Goal: Transaction & Acquisition: Purchase product/service

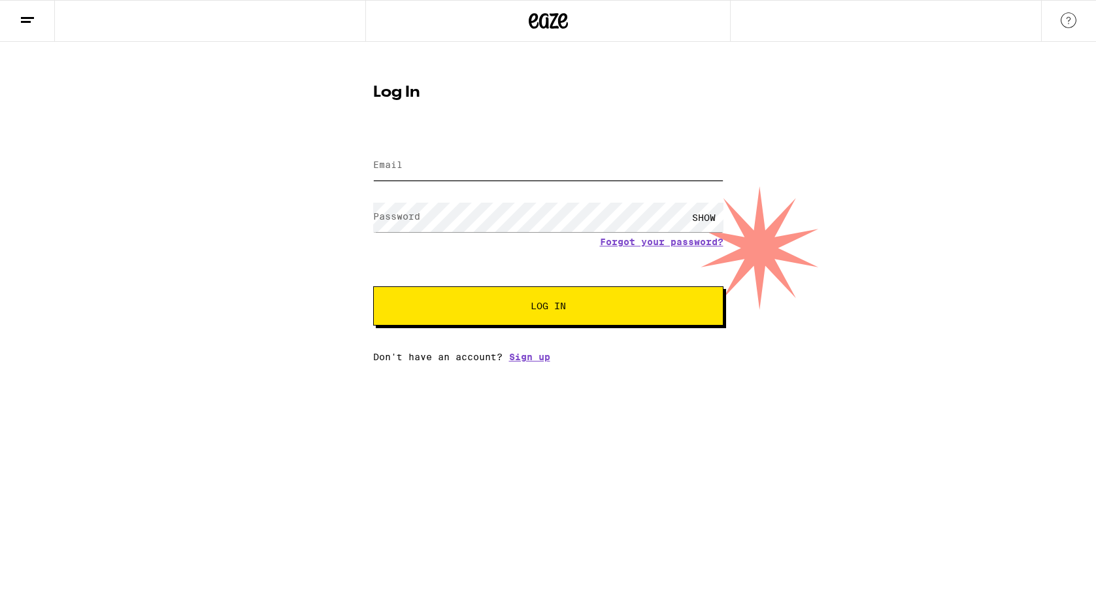
type input "[EMAIL_ADDRESS][DOMAIN_NAME]"
click at [438, 310] on span "Log In" at bounding box center [548, 305] width 244 height 9
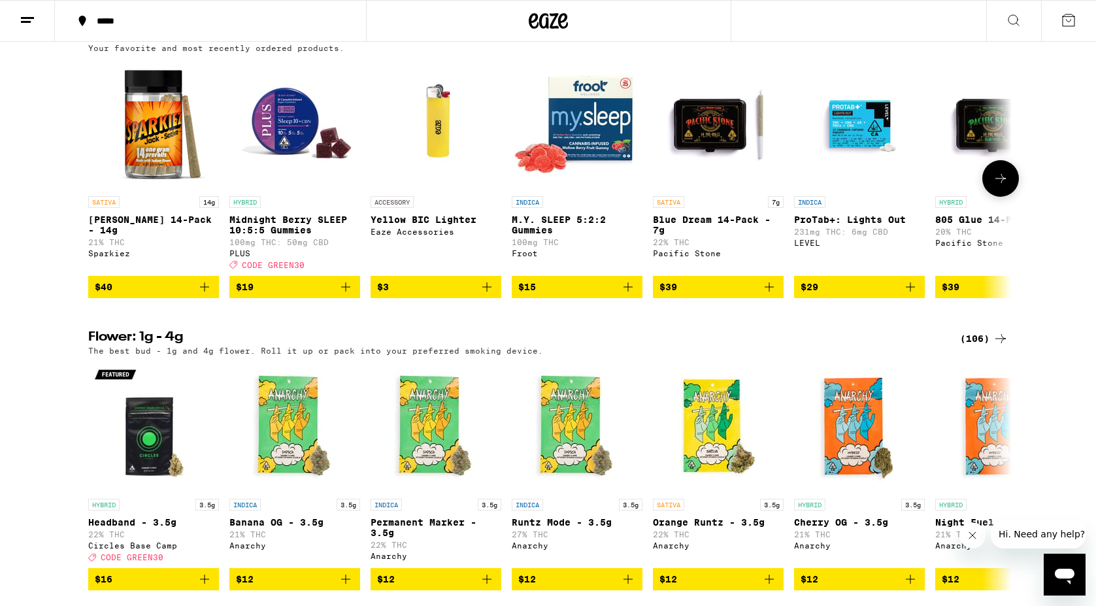
scroll to position [1348, 0]
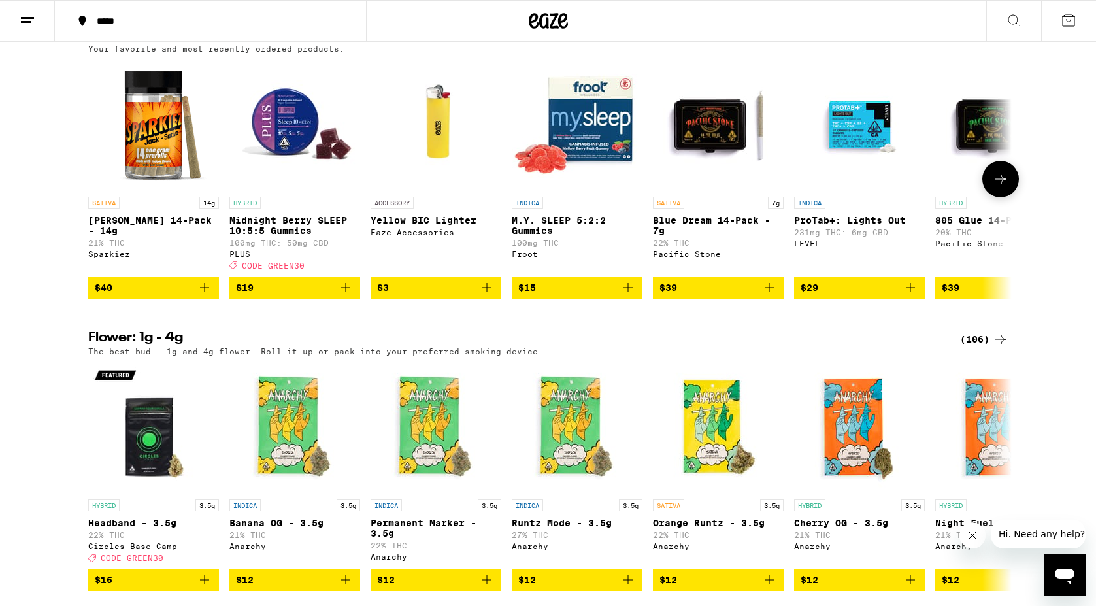
click at [205, 292] on icon "Add to bag" at bounding box center [204, 287] width 9 height 9
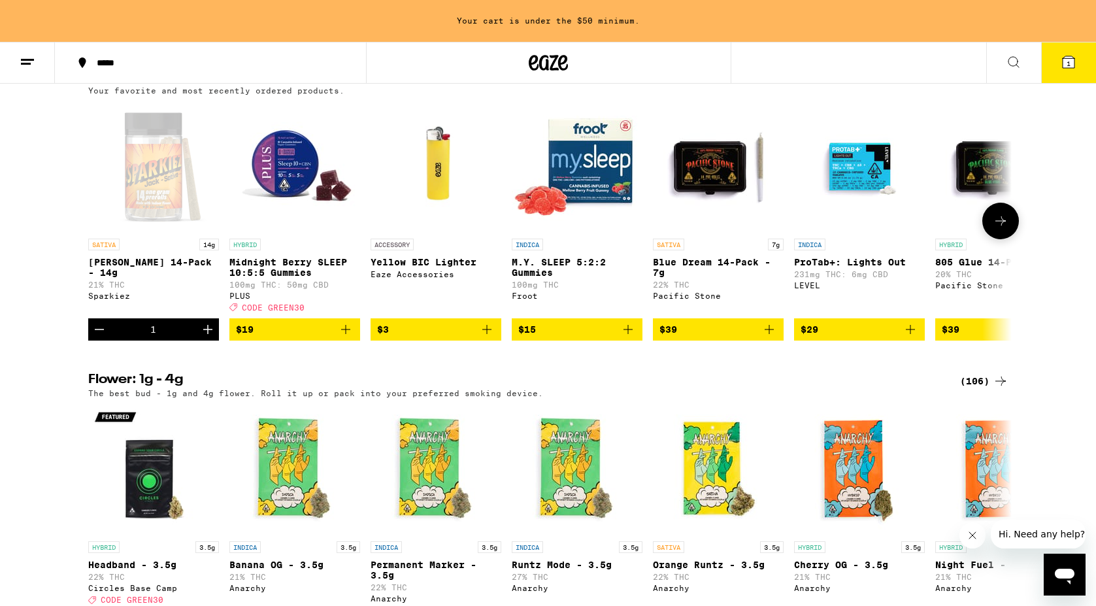
scroll to position [1390, 0]
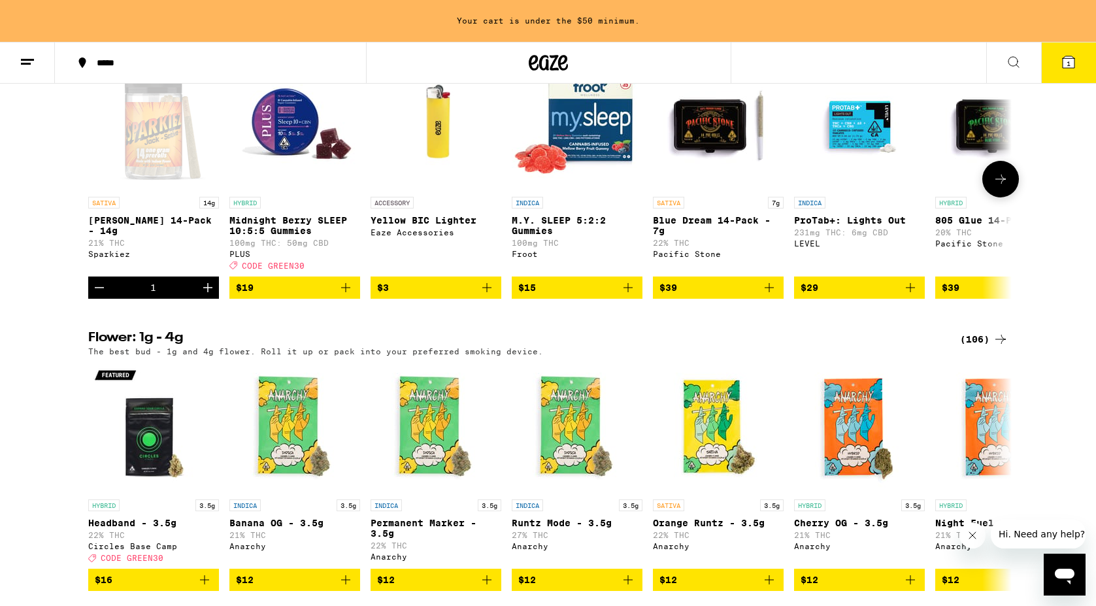
click at [772, 295] on icon "Add to bag" at bounding box center [769, 288] width 16 height 16
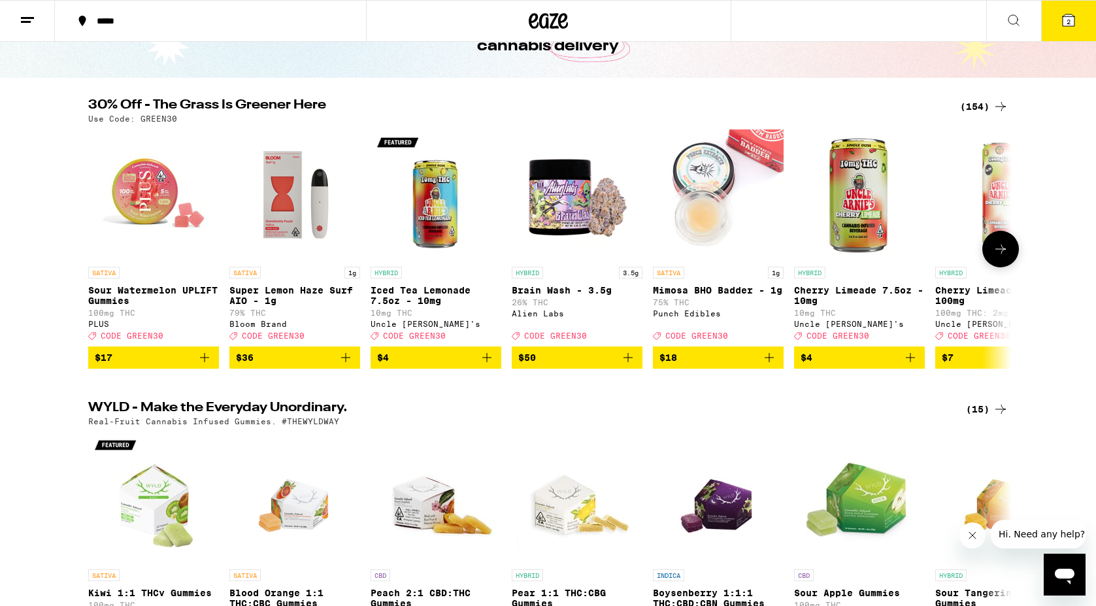
scroll to position [0, 0]
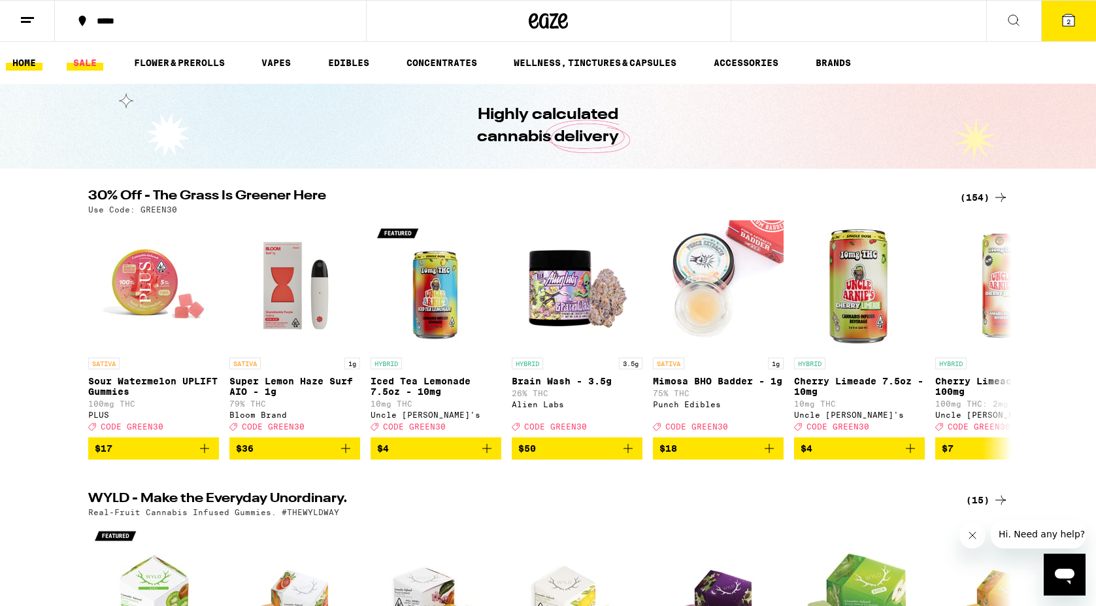
click at [87, 58] on link "SALE" at bounding box center [85, 63] width 37 height 16
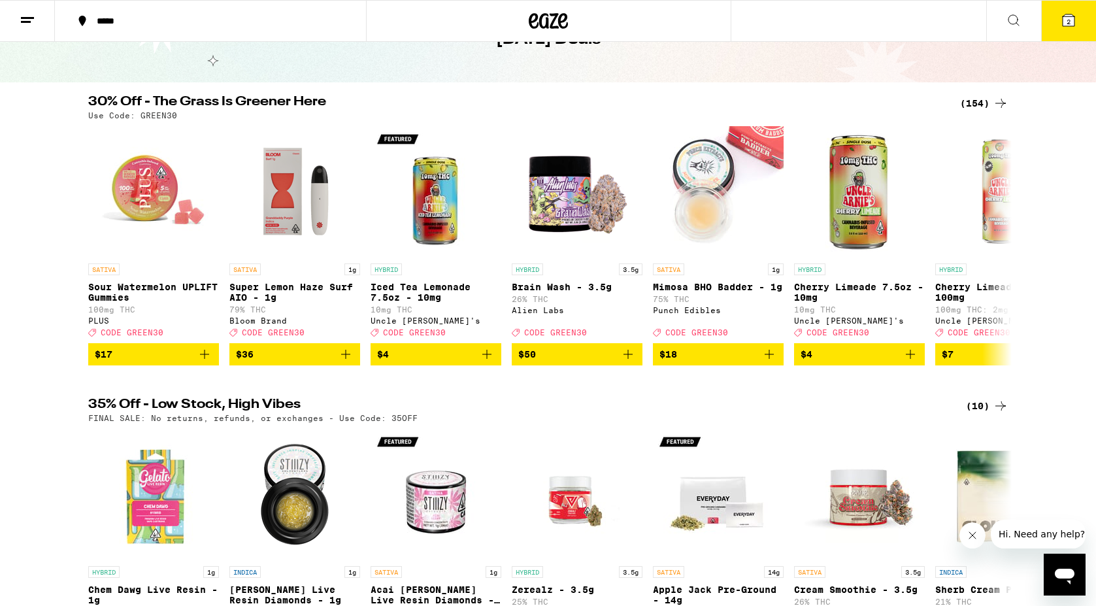
scroll to position [85, 0]
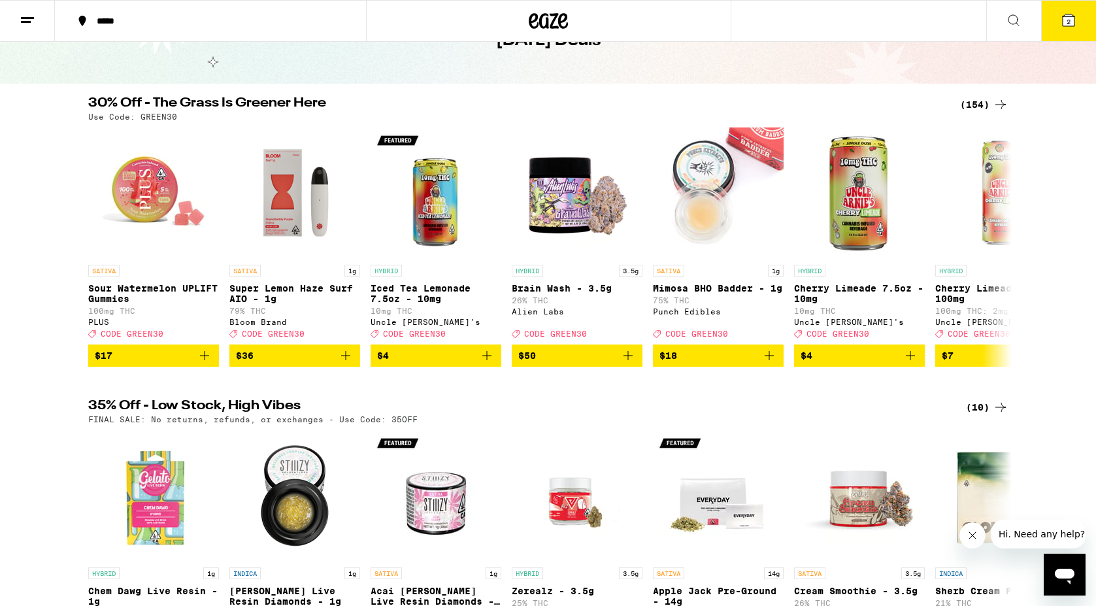
click at [1000, 103] on icon at bounding box center [1001, 105] width 16 height 16
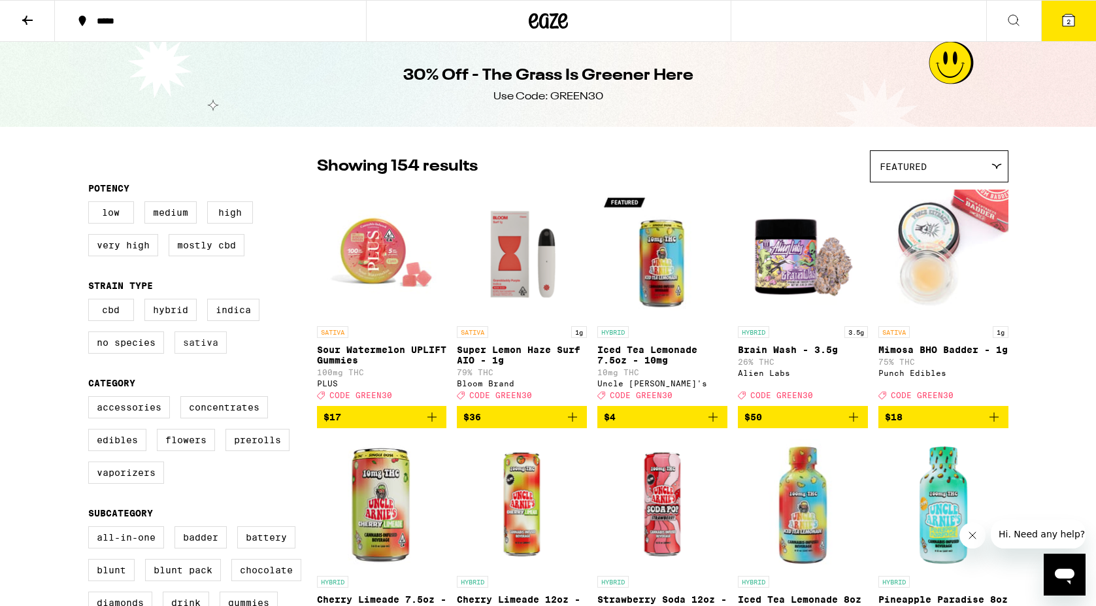
click at [206, 347] on label "Sativa" at bounding box center [200, 342] width 52 height 22
click at [91, 301] on input "Sativa" at bounding box center [91, 301] width 1 height 1
checkbox input "true"
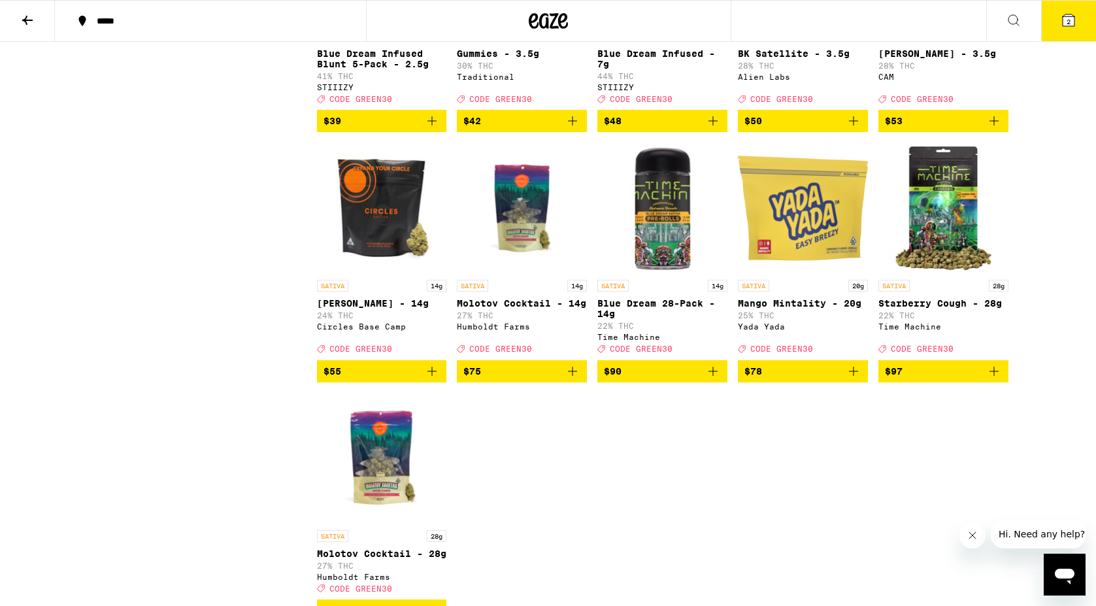
scroll to position [2660, 0]
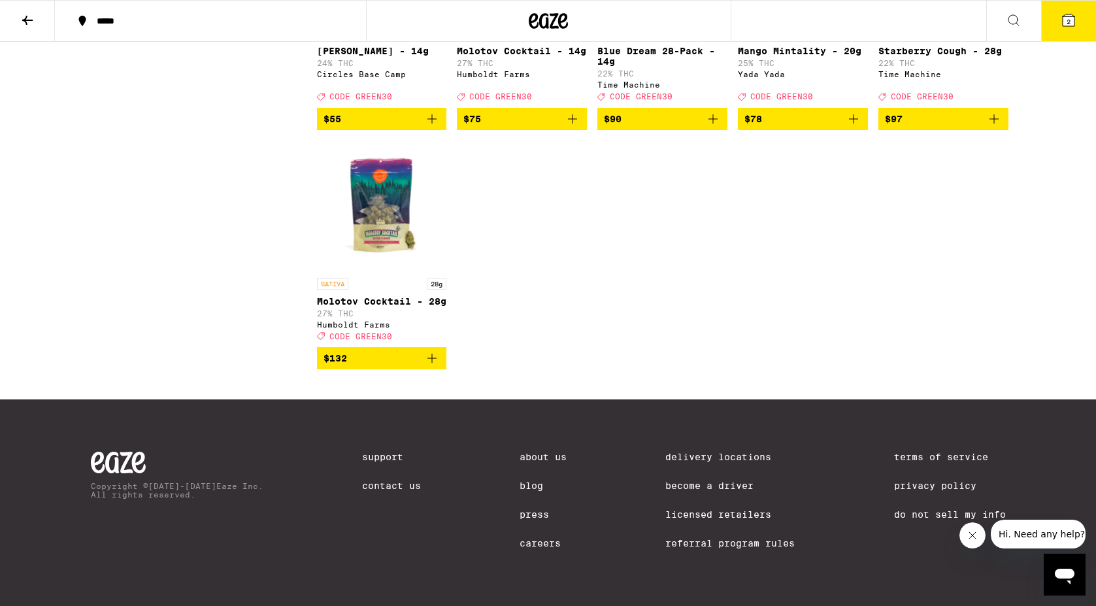
click at [1061, 18] on icon at bounding box center [1069, 20] width 16 height 16
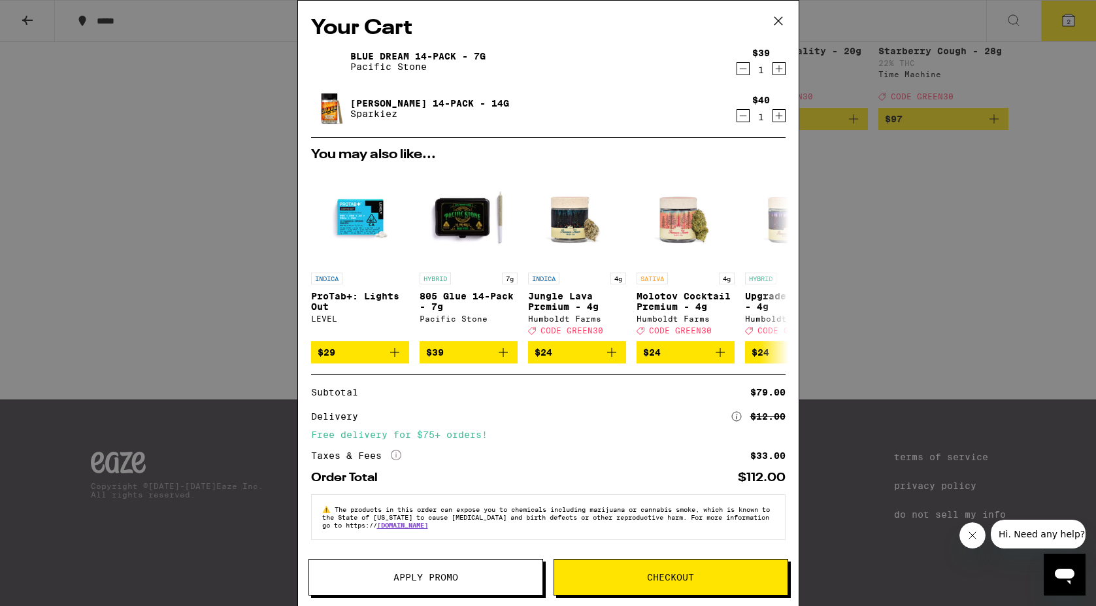
click at [395, 460] on icon at bounding box center [396, 455] width 10 height 10
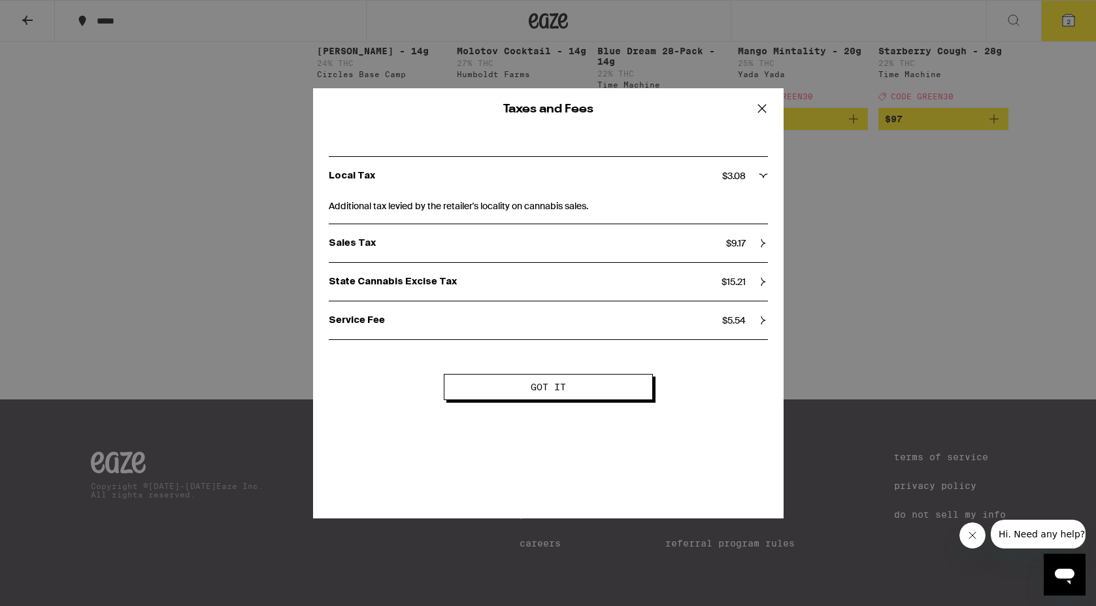
click at [752, 318] on div "Service Fee $ 5.54" at bounding box center [548, 320] width 439 height 12
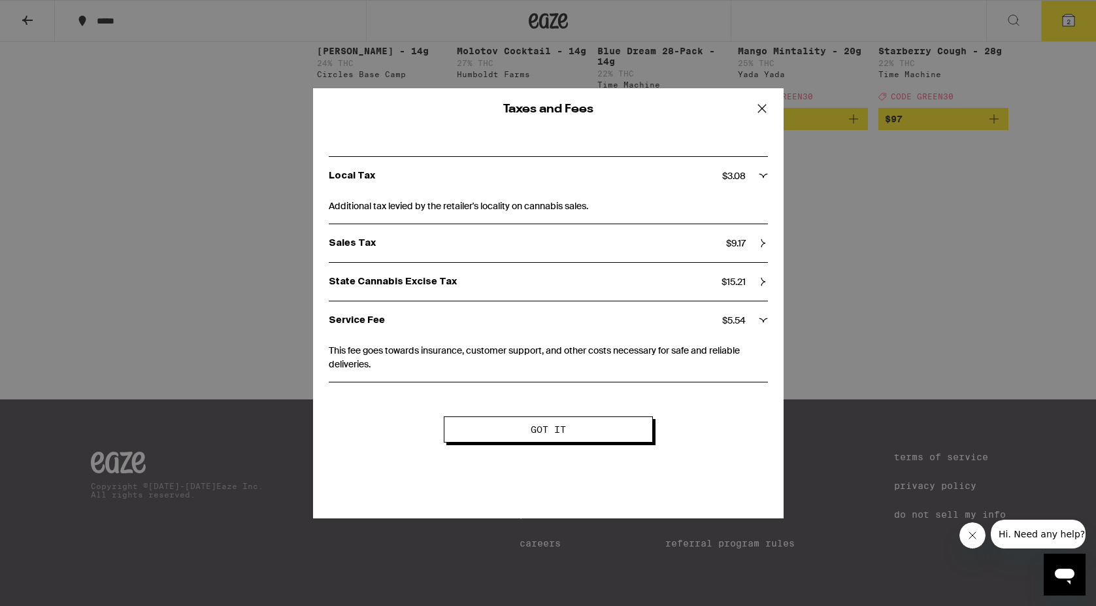
click at [546, 430] on span "Got it" at bounding box center [548, 429] width 35 height 9
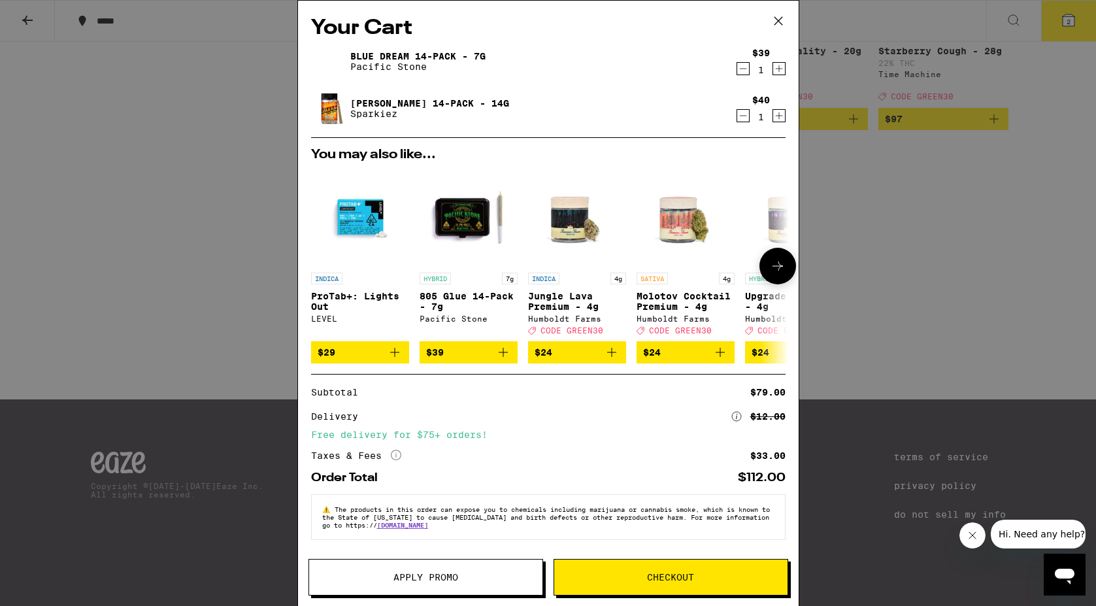
scroll to position [8, 0]
click at [680, 574] on span "Checkout" at bounding box center [670, 576] width 47 height 9
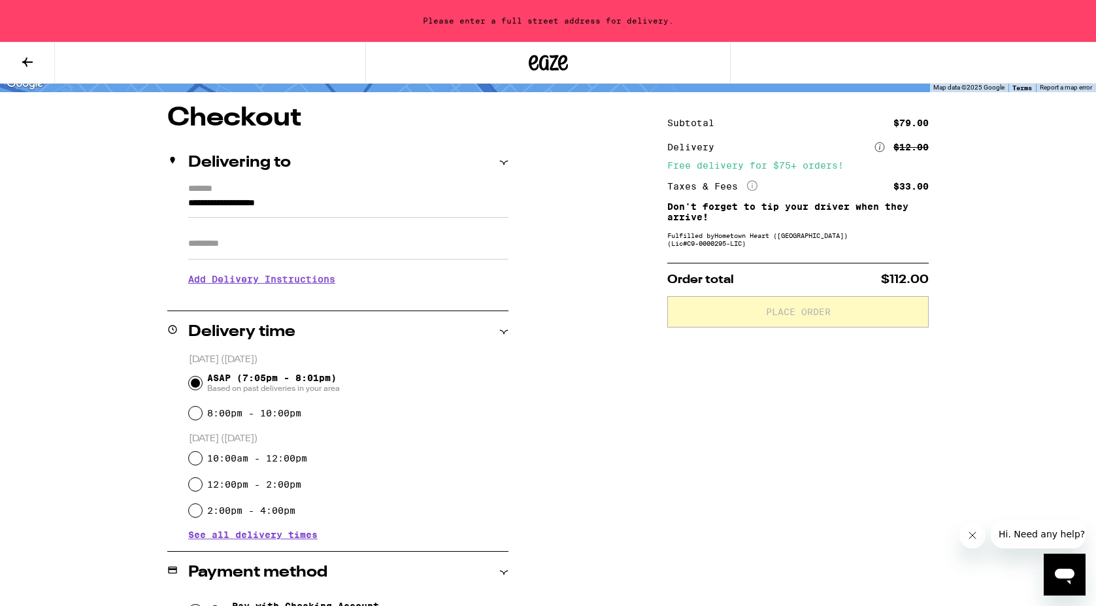
scroll to position [96, 0]
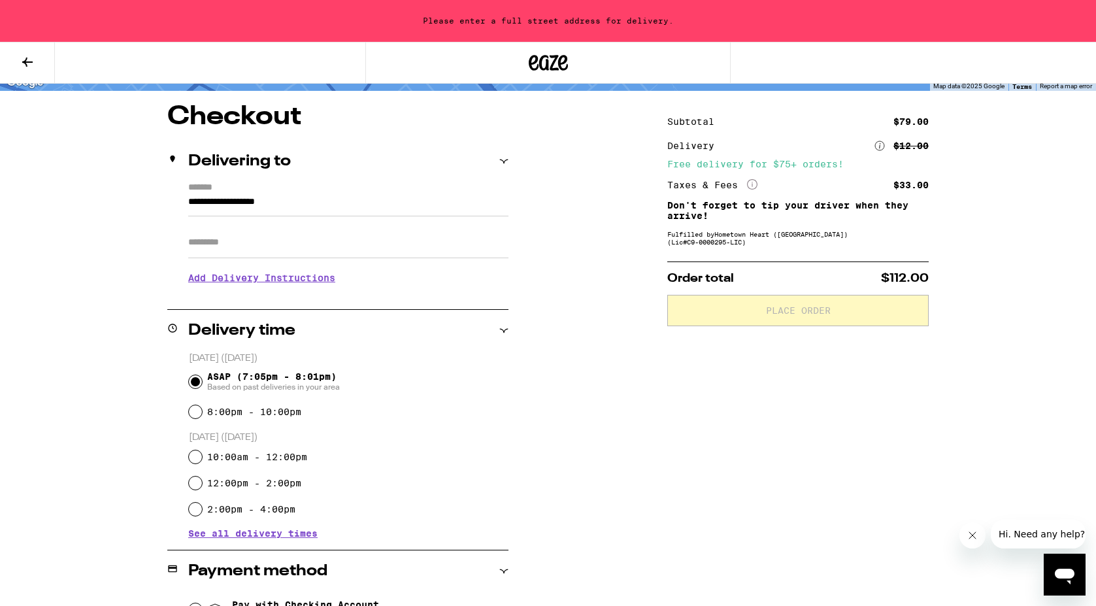
click at [498, 161] on div "Delivering to" at bounding box center [337, 162] width 341 height 16
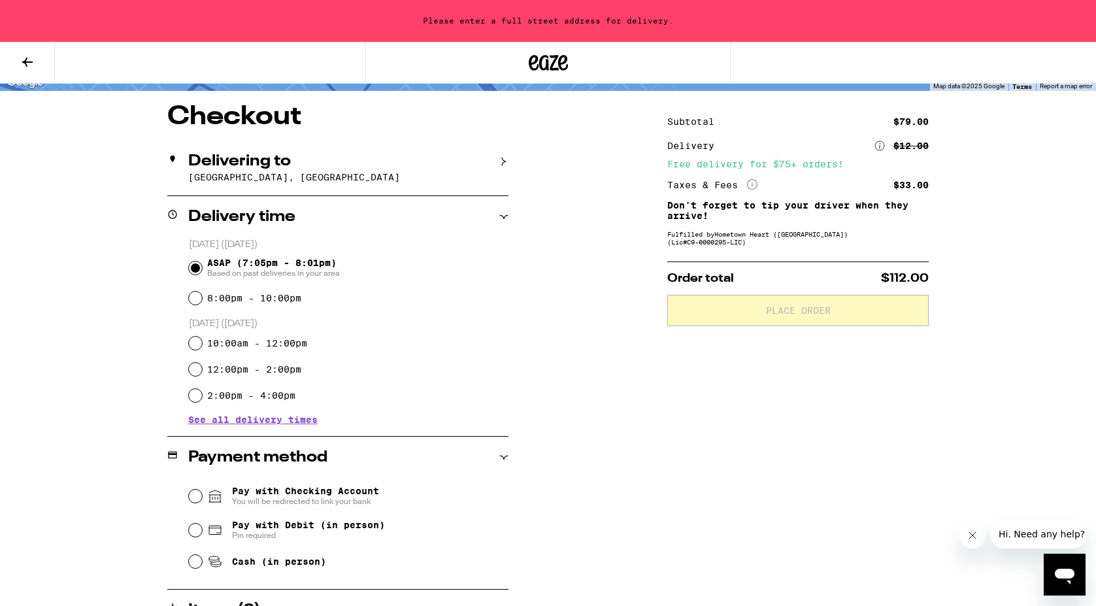
click at [498, 161] on div "Delivering to" at bounding box center [337, 162] width 341 height 16
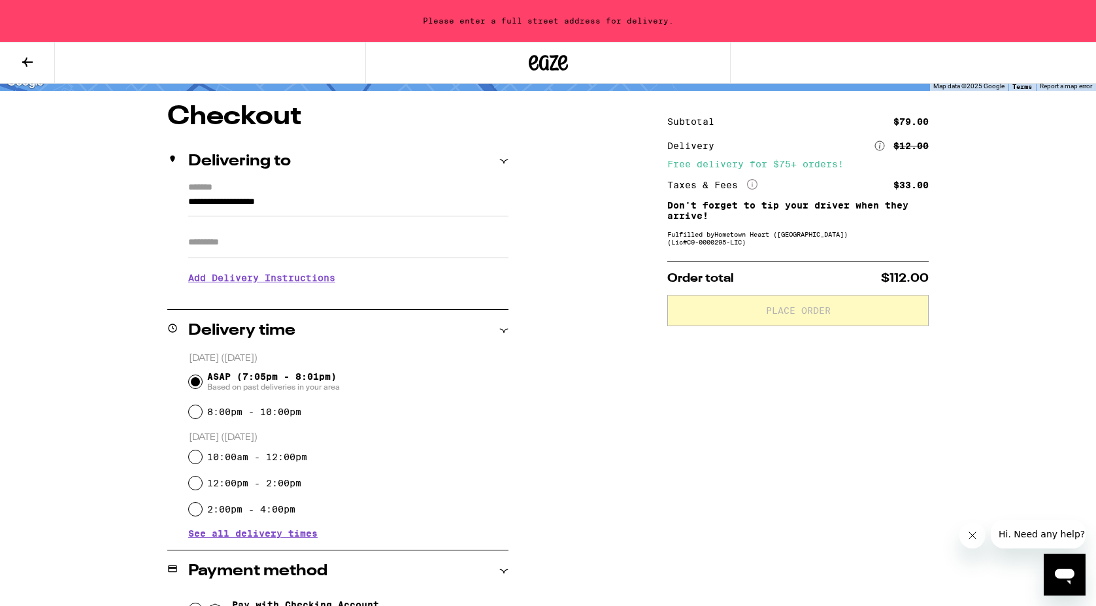
click at [273, 201] on input "**********" at bounding box center [348, 205] width 320 height 22
click at [559, 282] on div "**********" at bounding box center [548, 472] width 941 height 736
click at [169, 159] on icon at bounding box center [172, 159] width 10 height 10
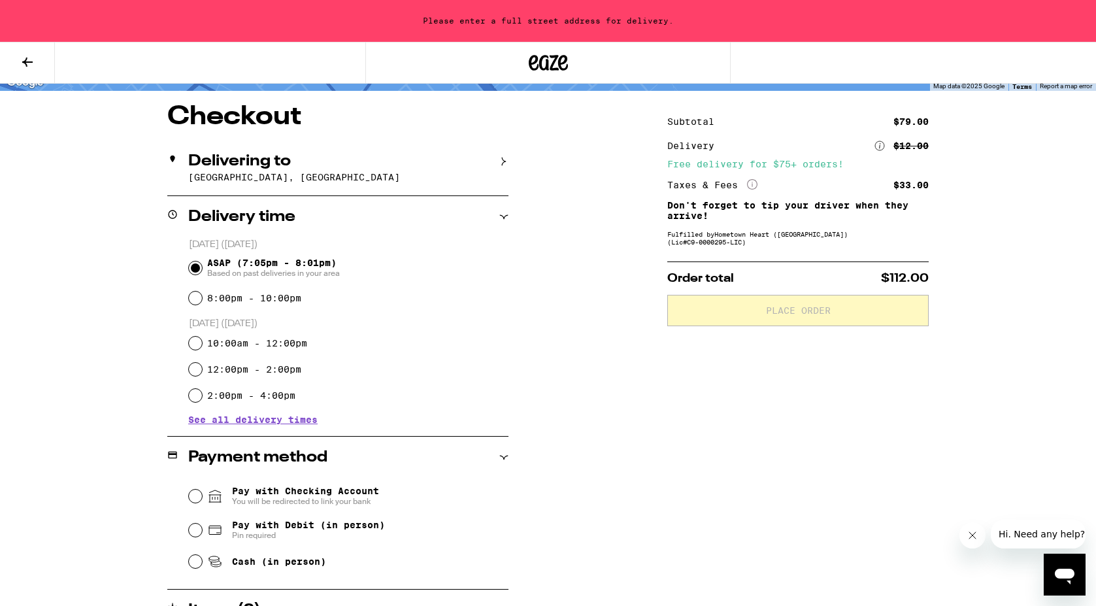
click at [169, 159] on icon at bounding box center [172, 159] width 10 height 10
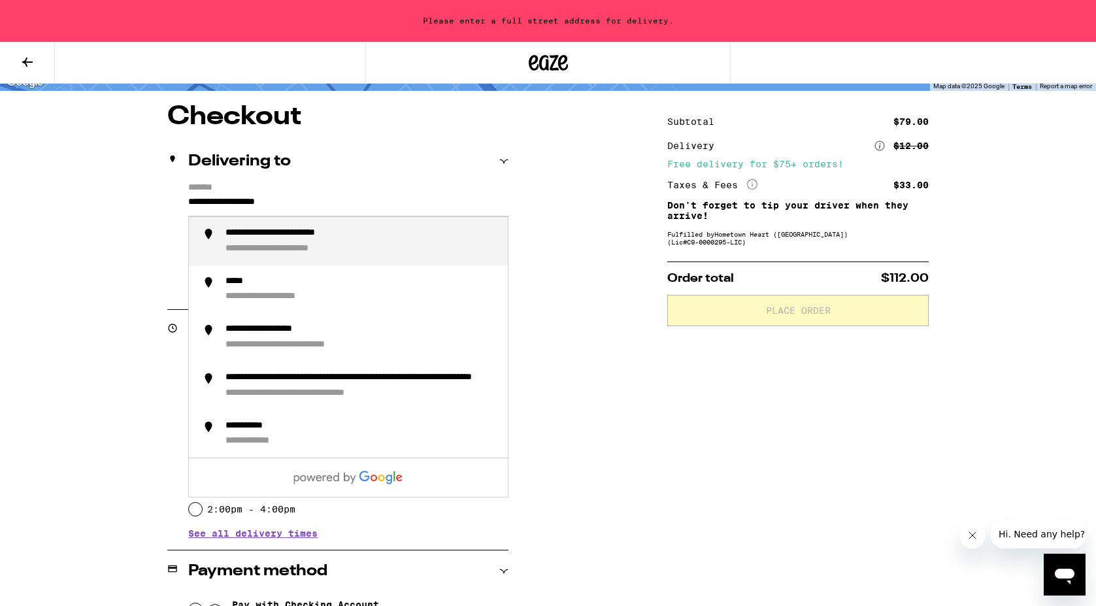
click at [254, 197] on input "**********" at bounding box center [348, 205] width 320 height 22
drag, startPoint x: 188, startPoint y: 202, endPoint x: 341, endPoint y: 202, distance: 152.9
click at [340, 202] on input "**********" at bounding box center [348, 205] width 320 height 22
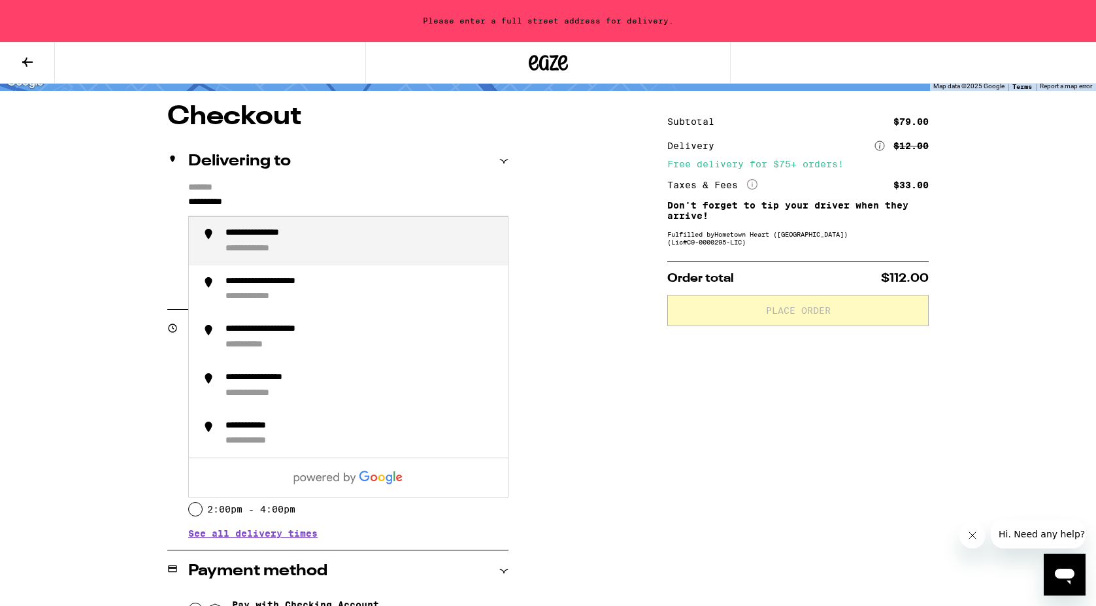
click at [348, 237] on div "**********" at bounding box center [361, 240] width 272 height 27
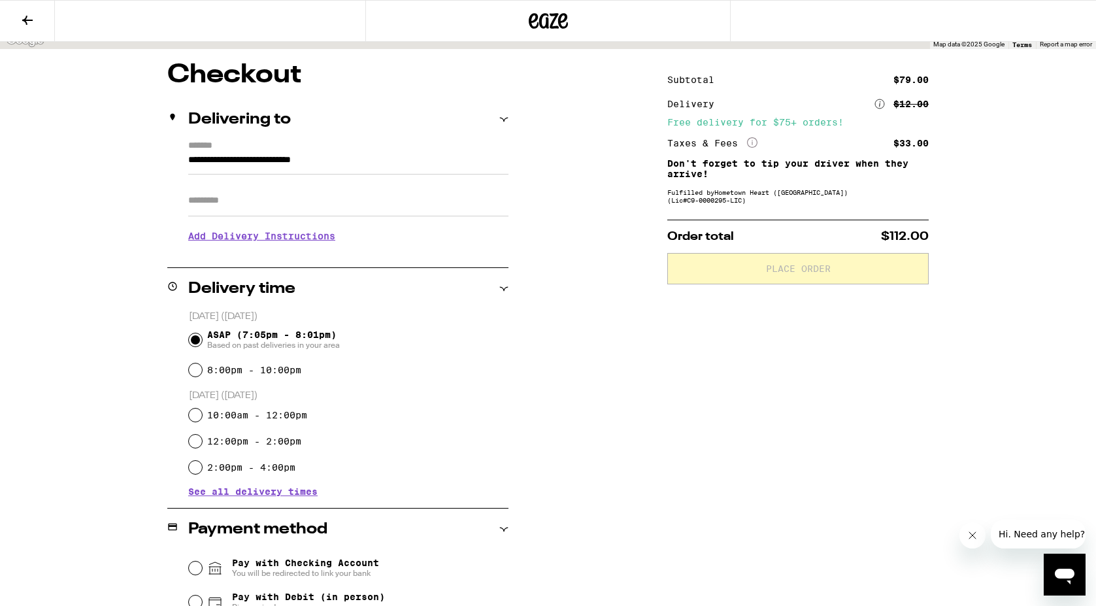
type input "**********"
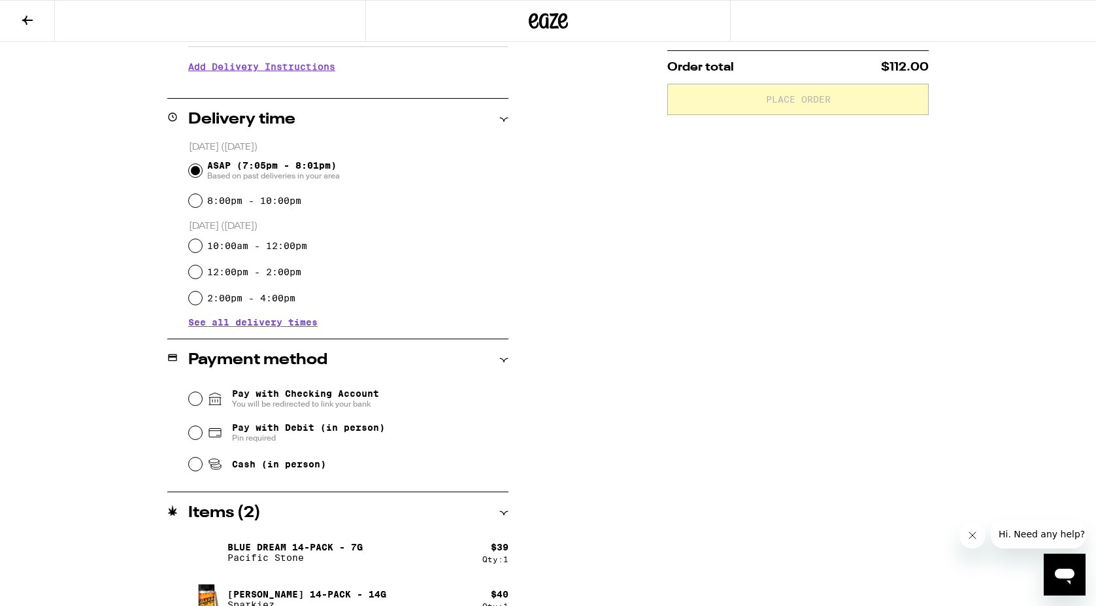
scroll to position [249, 0]
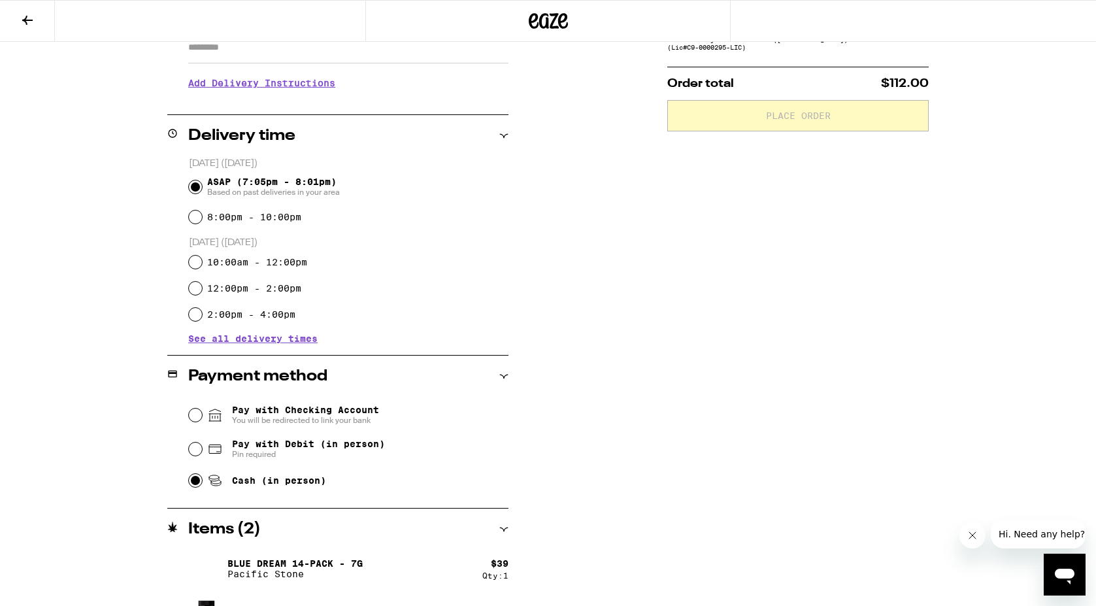
click at [202, 485] on div "Cash (in person)" at bounding box center [349, 480] width 320 height 29
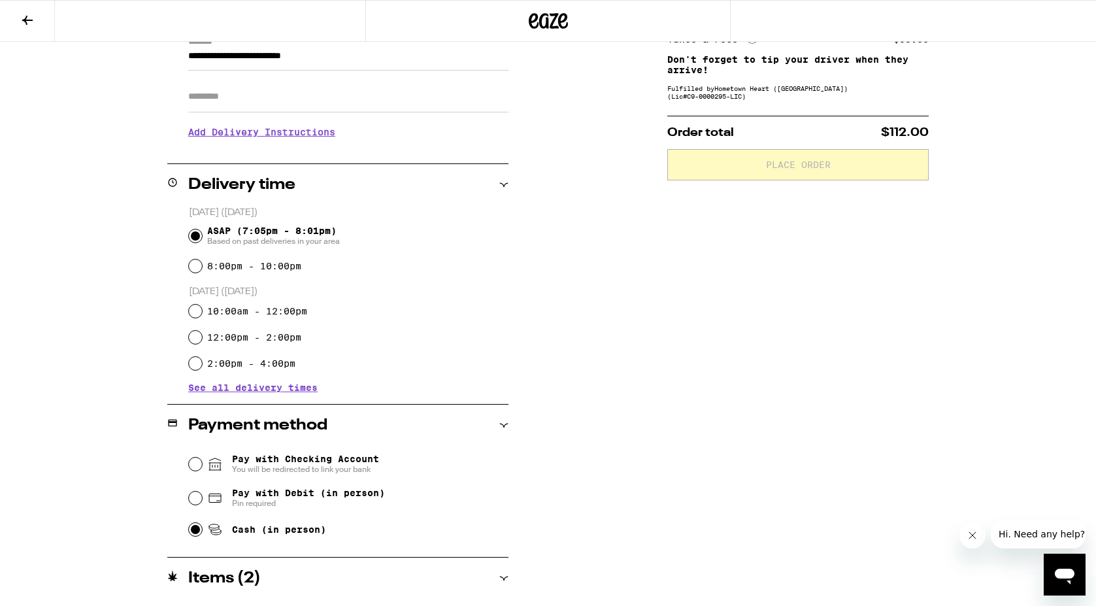
scroll to position [0, 0]
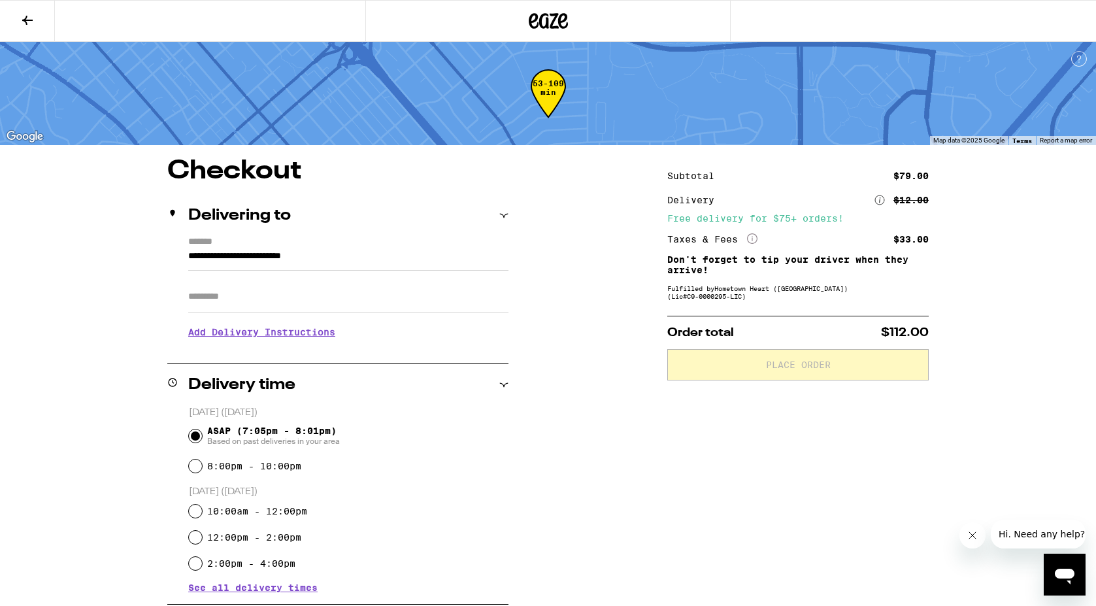
click at [704, 425] on div "Subtotal $79.00 Delivery $12.00 Free delivery for $75+ orders! Taxes & Fees Mor…" at bounding box center [797, 526] width 261 height 736
click at [753, 239] on icon "More Info" at bounding box center [752, 238] width 10 height 10
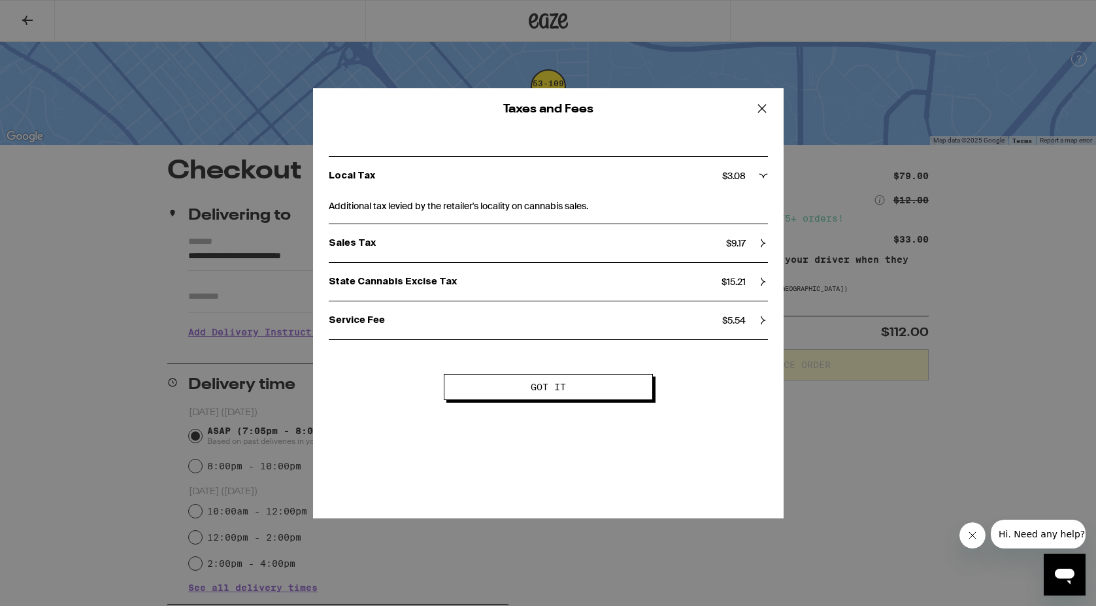
click at [604, 388] on button "Got it" at bounding box center [548, 387] width 209 height 26
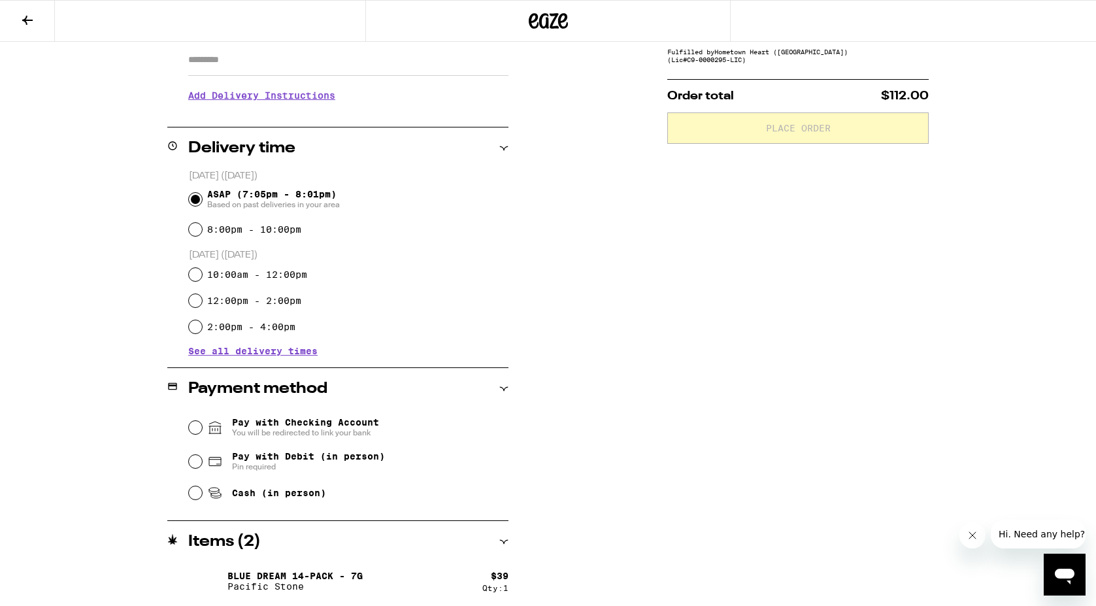
scroll to position [235, 0]
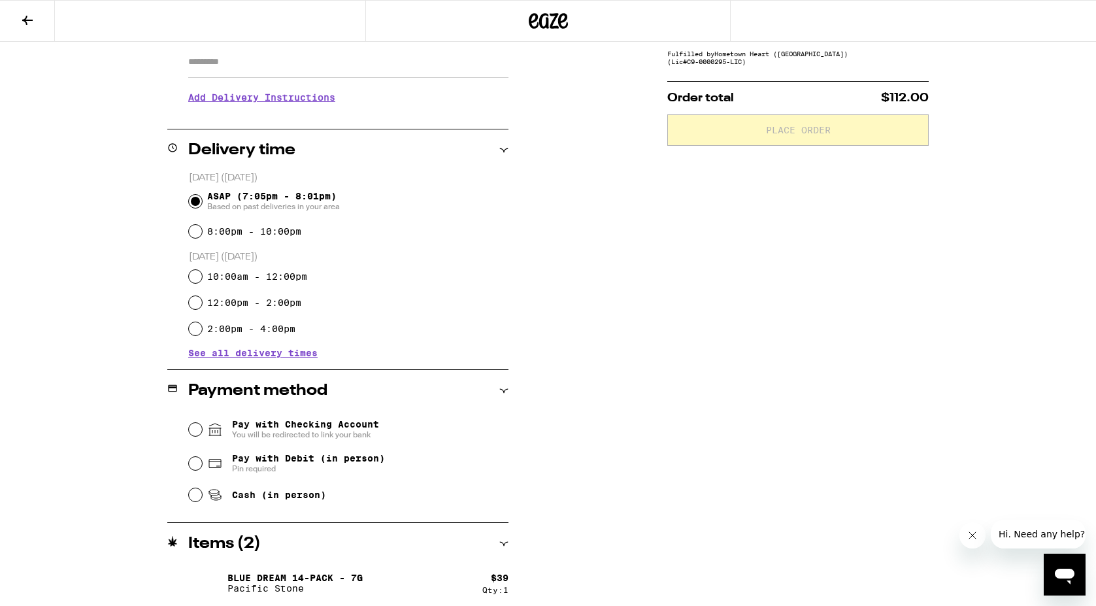
click at [197, 202] on input "ASAP (7:05pm - 8:01pm) Based on past deliveries in your area" at bounding box center [195, 201] width 13 height 13
click at [195, 233] on input "8:00pm - 10:00pm" at bounding box center [195, 231] width 13 height 13
radio input "true"
click at [198, 201] on input "ASAP (7:05pm - 8:01pm) Based on past deliveries in your area" at bounding box center [195, 201] width 13 height 13
radio input "true"
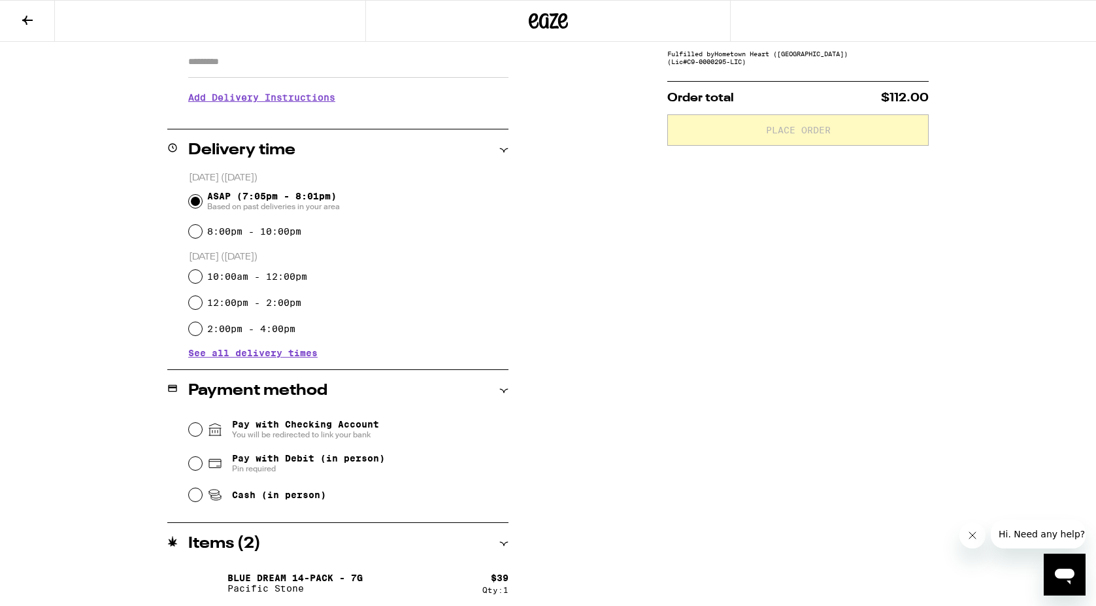
scroll to position [288, 0]
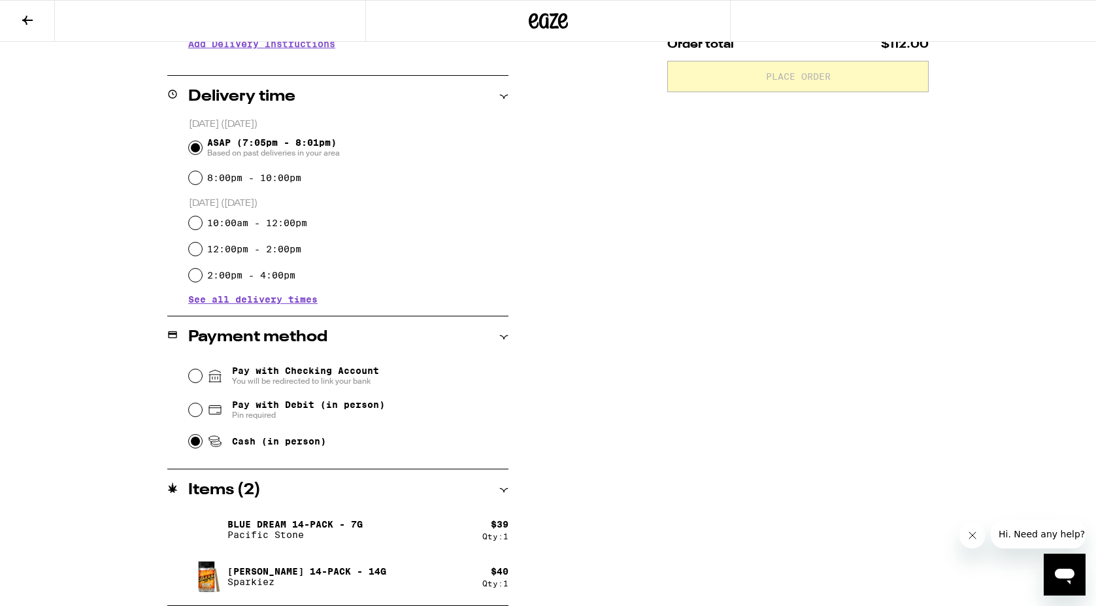
click at [197, 444] on input "Cash (in person)" at bounding box center [195, 441] width 13 height 13
radio input "true"
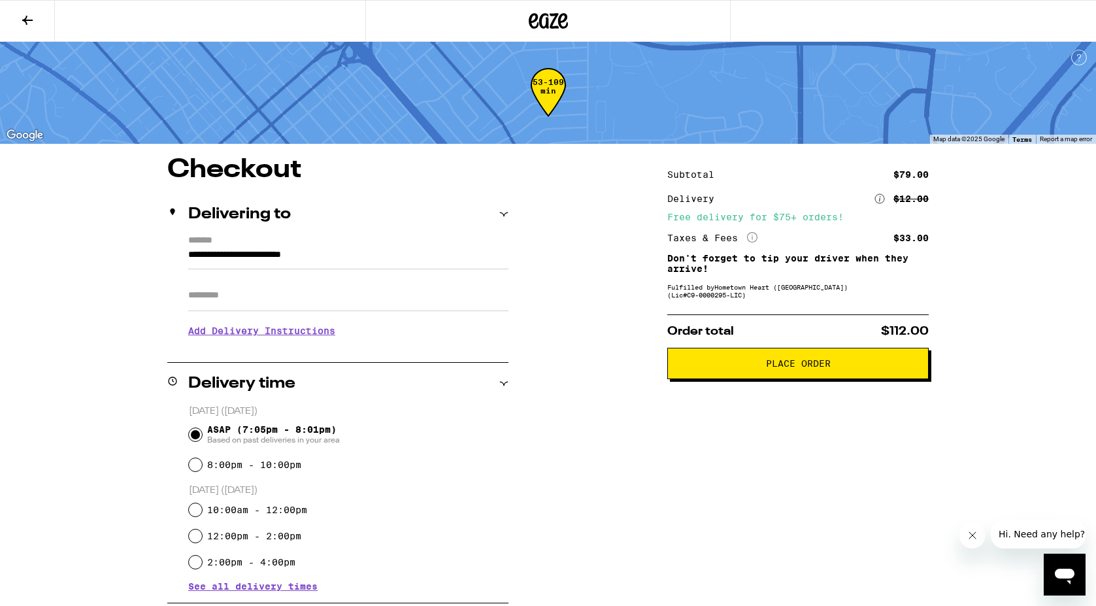
scroll to position [0, 0]
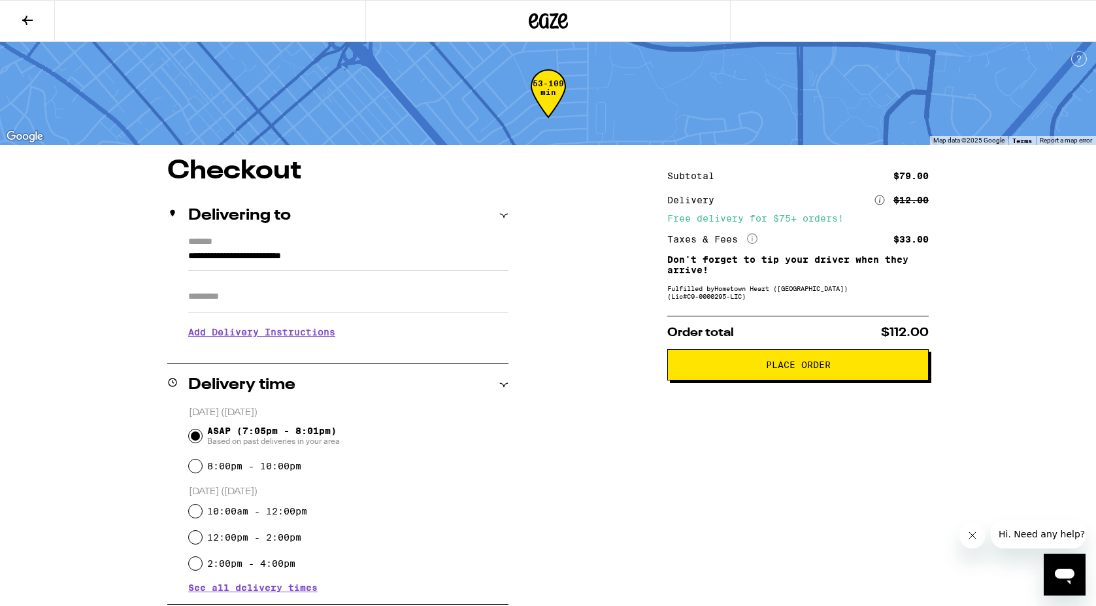
click at [806, 369] on span "Place Order" at bounding box center [798, 364] width 65 height 9
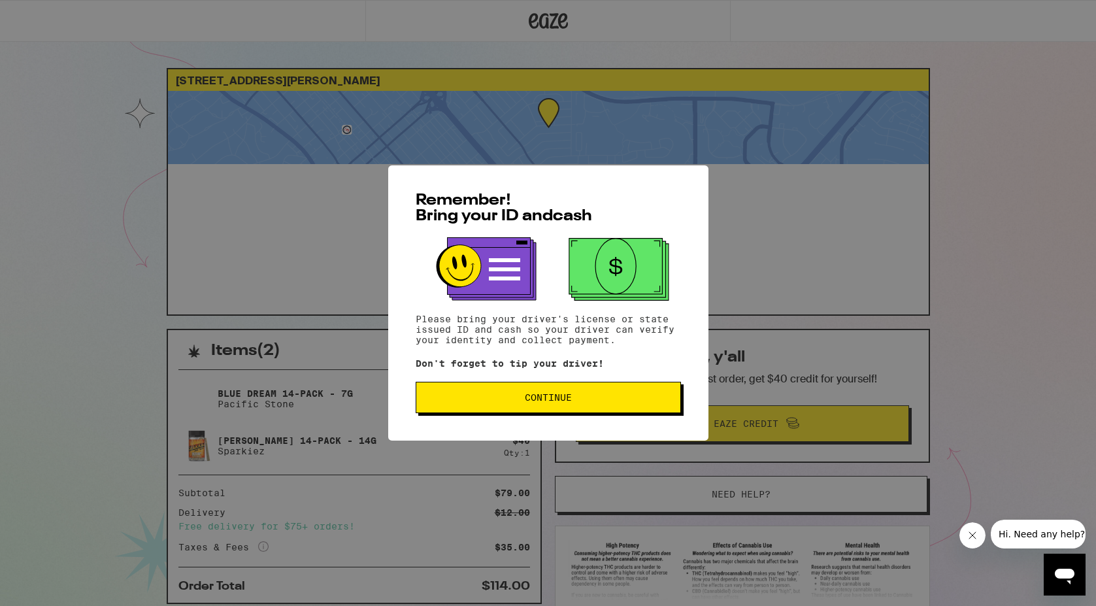
click at [544, 400] on span "Continue" at bounding box center [548, 397] width 47 height 9
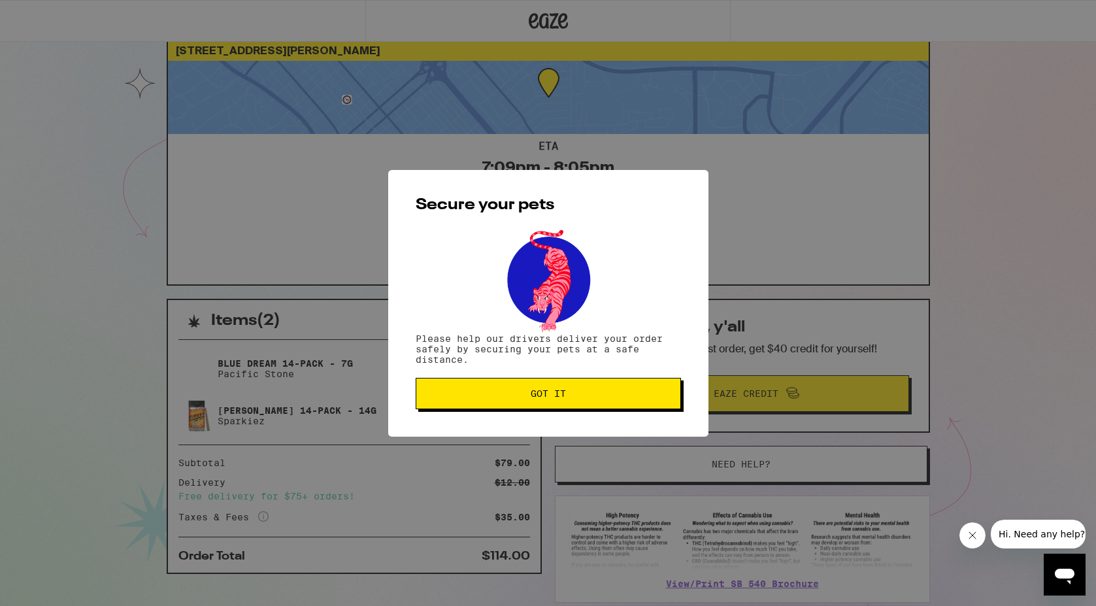
scroll to position [32, 0]
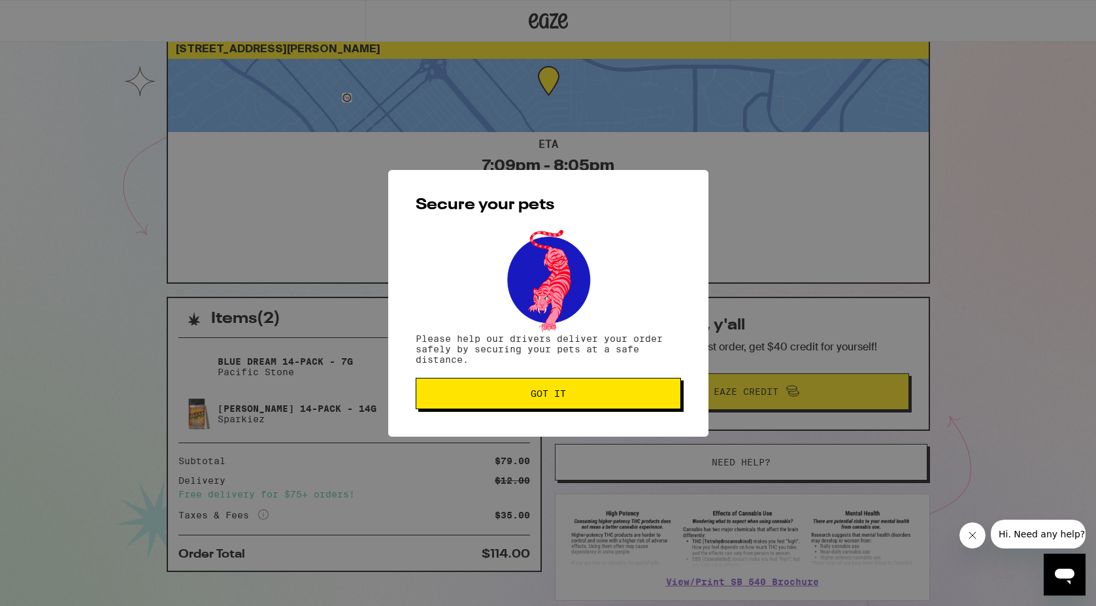
click at [554, 396] on span "Got it" at bounding box center [548, 393] width 35 height 9
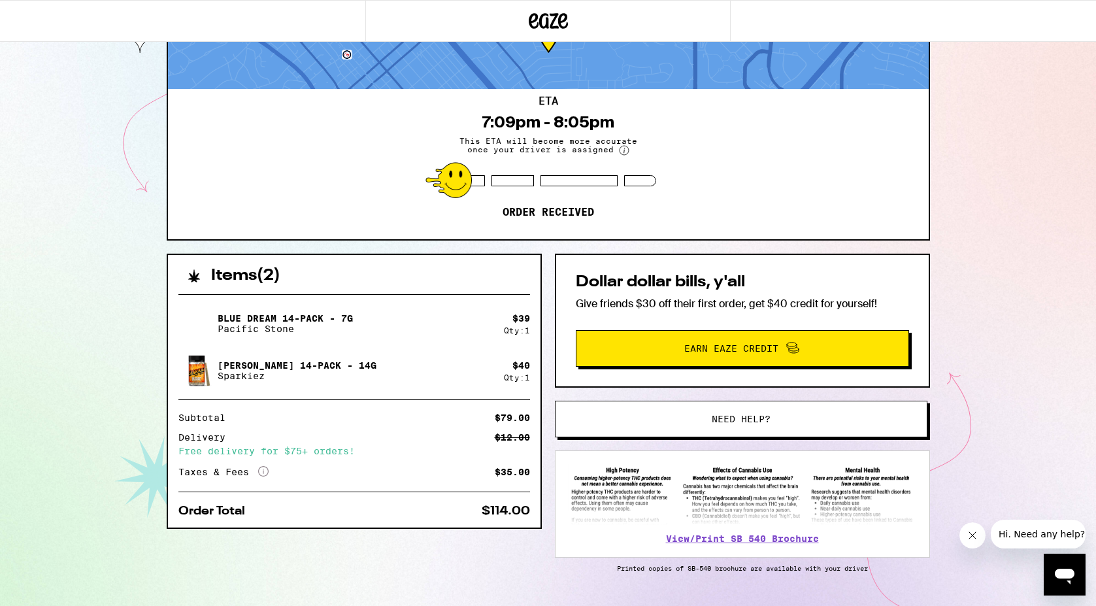
scroll to position [109, 0]
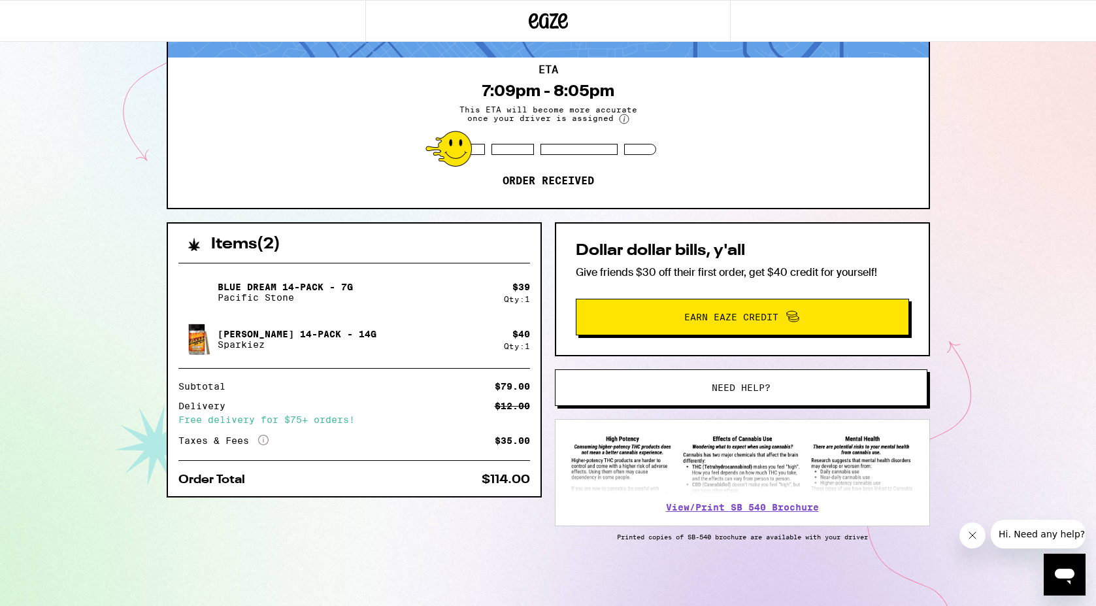
click at [263, 437] on icon "More Info" at bounding box center [263, 440] width 10 height 10
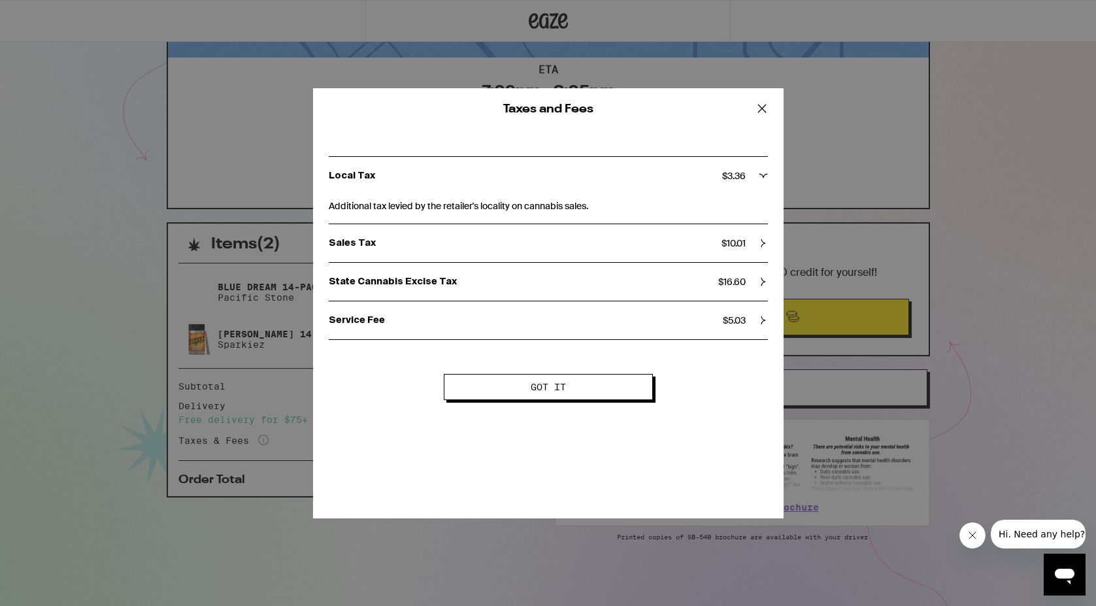
click at [761, 110] on icon at bounding box center [762, 109] width 20 height 20
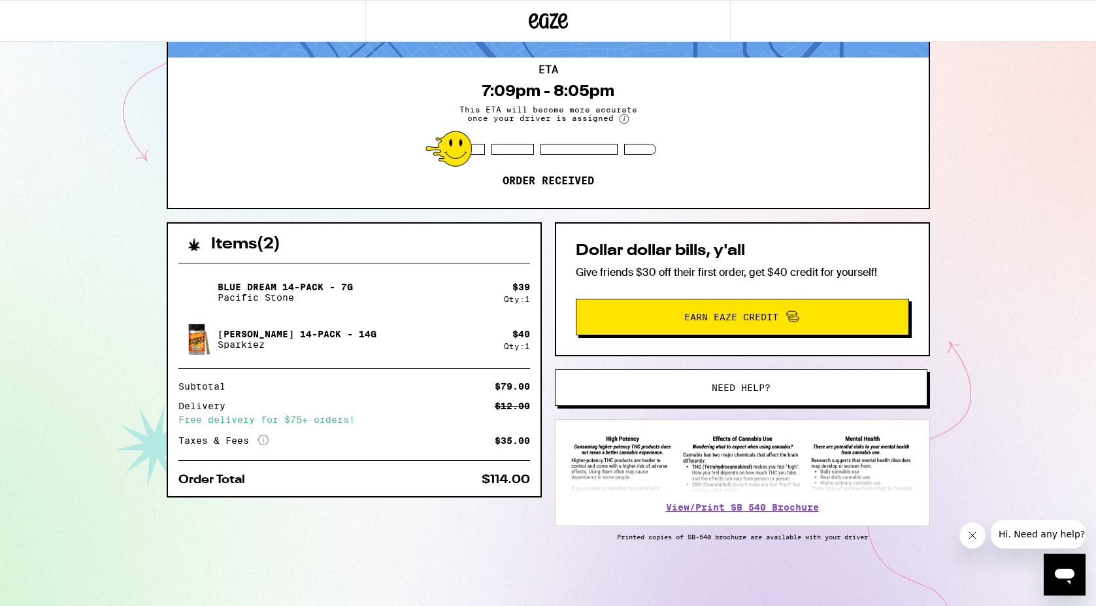
scroll to position [0, 0]
